Goal: Check status: Check status

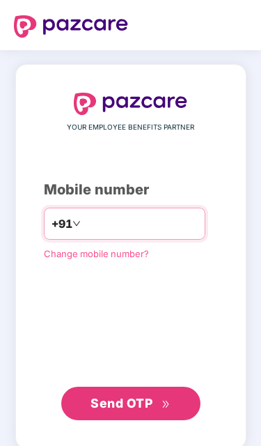
click at [188, 225] on input "number" at bounding box center [141, 223] width 114 height 22
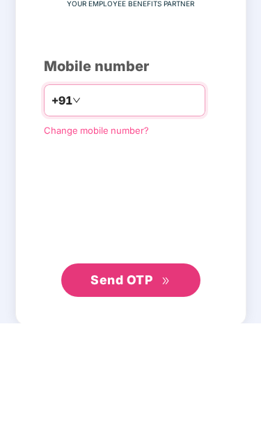
type input "**********"
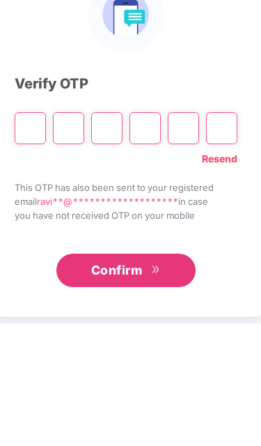
scroll to position [0, 0]
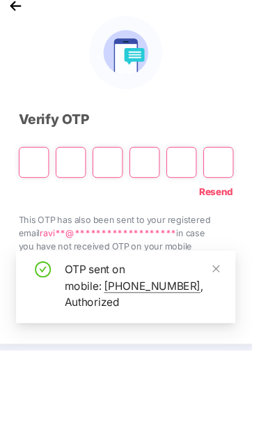
type input "*"
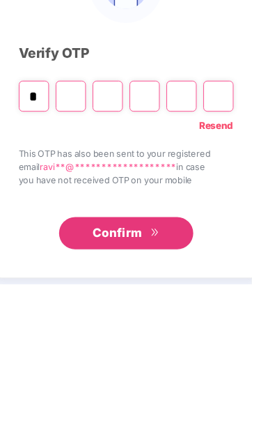
type input "*"
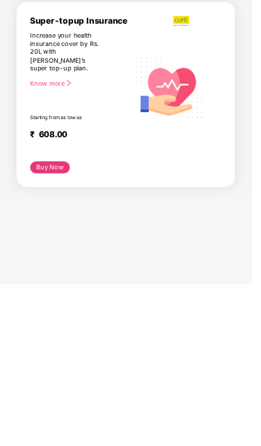
scroll to position [57, 0]
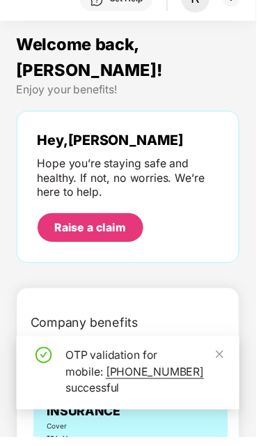
click at [228, 365] on icon "close" at bounding box center [225, 361] width 8 height 8
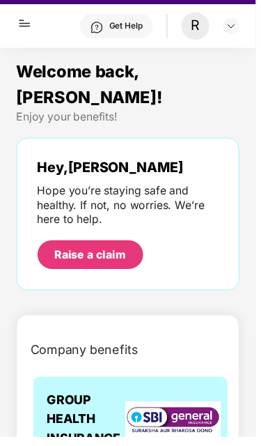
scroll to position [0, 0]
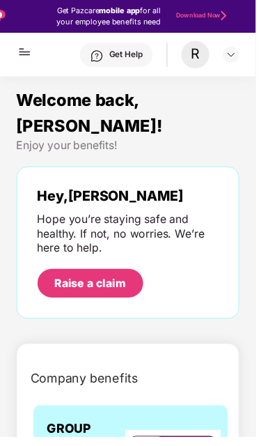
click at [239, 60] on img at bounding box center [236, 55] width 11 height 11
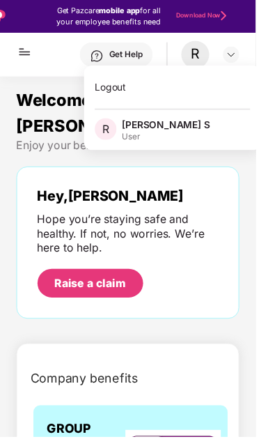
click at [190, 244] on div "Hey, [PERSON_NAME] you’re staying safe and healthy. If not, no worries. We’re h…" at bounding box center [130, 248] width 185 height 112
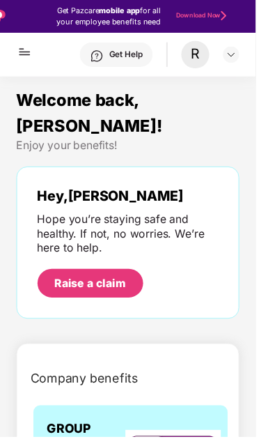
click at [21, 52] on img at bounding box center [25, 47] width 17 height 28
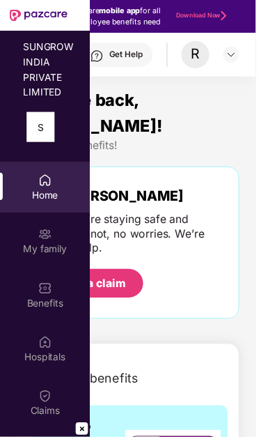
click at [49, 410] on img at bounding box center [46, 404] width 14 height 14
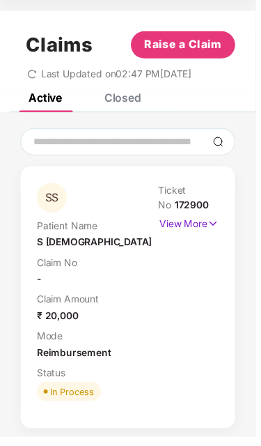
scroll to position [116, 0]
click at [108, 330] on div "Patient Name S [PERSON_NAME] Claim No - Claim Amount ₹ 20,000 Mode Reimbursemen…" at bounding box center [91, 322] width 107 height 196
click at [212, 221] on img at bounding box center [218, 228] width 12 height 15
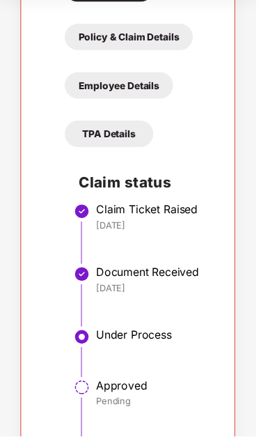
scroll to position [585, 0]
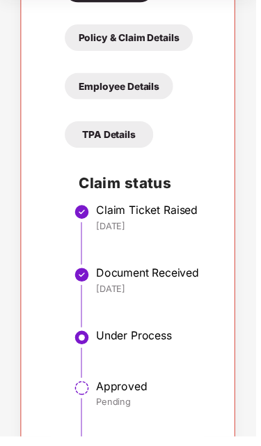
click at [159, 341] on li "Under Process" at bounding box center [144, 367] width 129 height 52
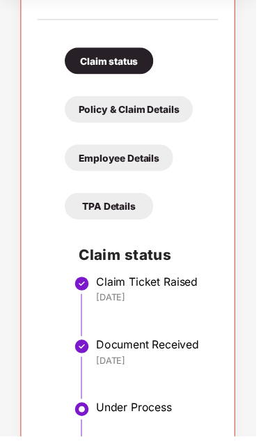
scroll to position [447, 0]
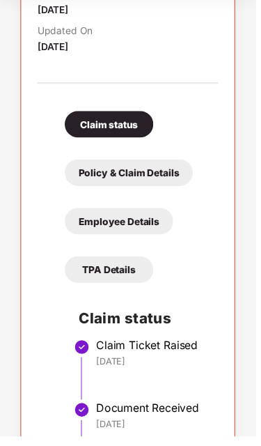
click at [139, 262] on div "TPA Details" at bounding box center [111, 275] width 91 height 27
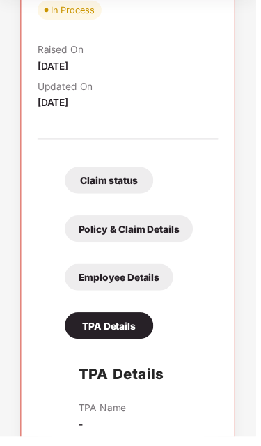
scroll to position [144, 0]
click at [132, 319] on div "TPA Details" at bounding box center [111, 332] width 91 height 27
click at [166, 220] on div "Policy & Claim Details" at bounding box center [131, 233] width 131 height 27
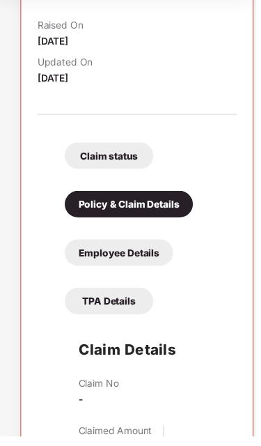
scroll to position [415, 0]
click at [137, 294] on div "TPA Details" at bounding box center [111, 307] width 91 height 27
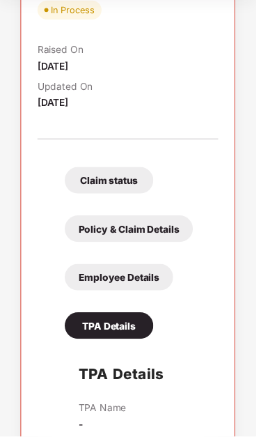
click at [121, 157] on div "Claim status Policy & Claim Details Employee Details TPA Details" at bounding box center [130, 251] width 157 height 189
click at [130, 171] on div "Claim status" at bounding box center [111, 184] width 91 height 27
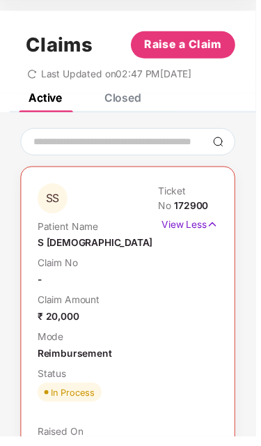
scroll to position [0, 0]
click at [134, 93] on div "Closed" at bounding box center [126, 100] width 38 height 14
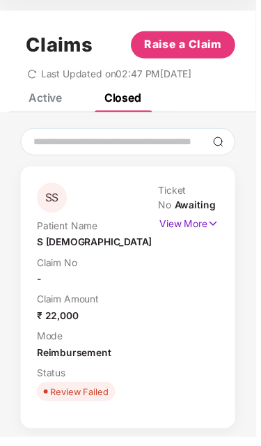
click at [49, 93] on div "Active" at bounding box center [46, 100] width 34 height 14
